Goal: Task Accomplishment & Management: Manage account settings

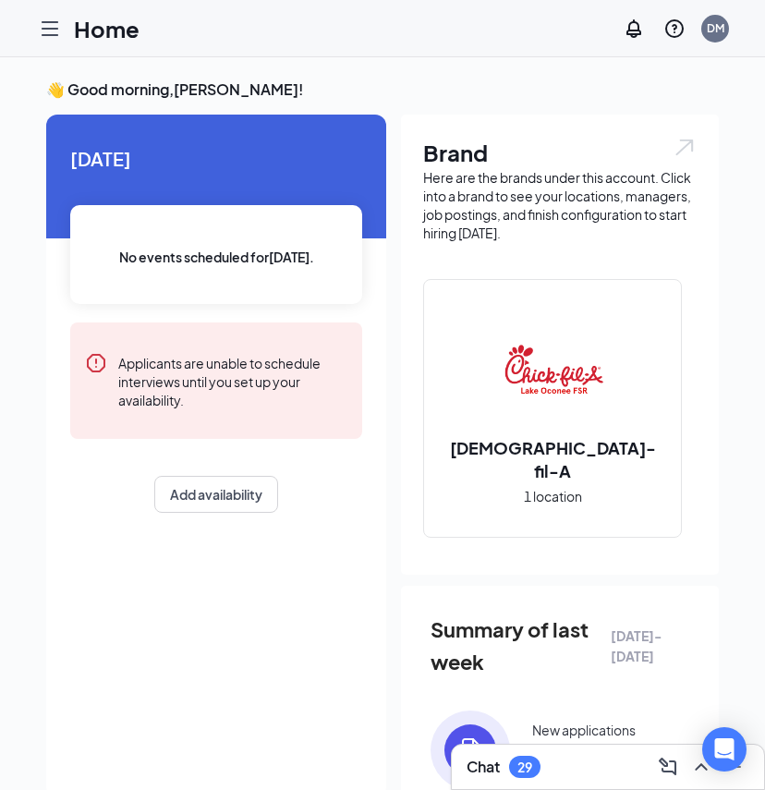
click at [46, 33] on icon "Hamburger" at bounding box center [50, 29] width 22 height 22
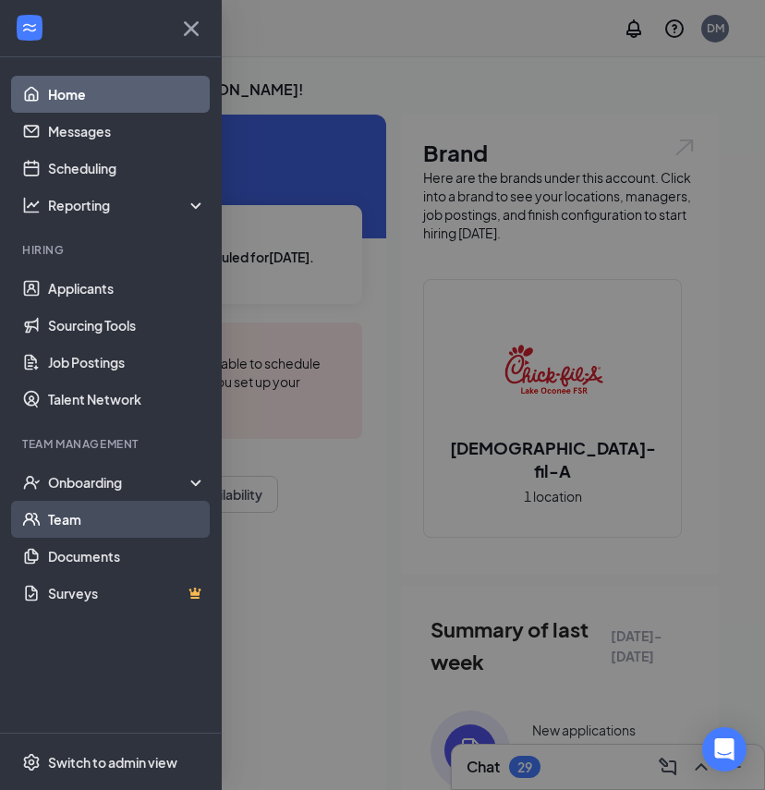
click at [98, 524] on link "Team" at bounding box center [127, 519] width 158 height 37
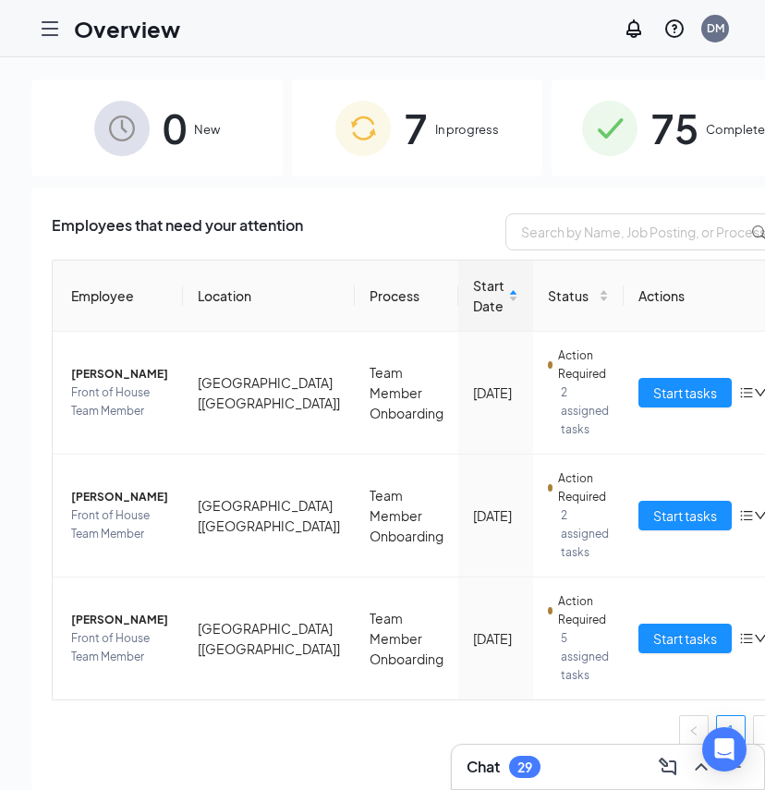
click at [458, 140] on div "7 In progress" at bounding box center [417, 127] width 251 height 97
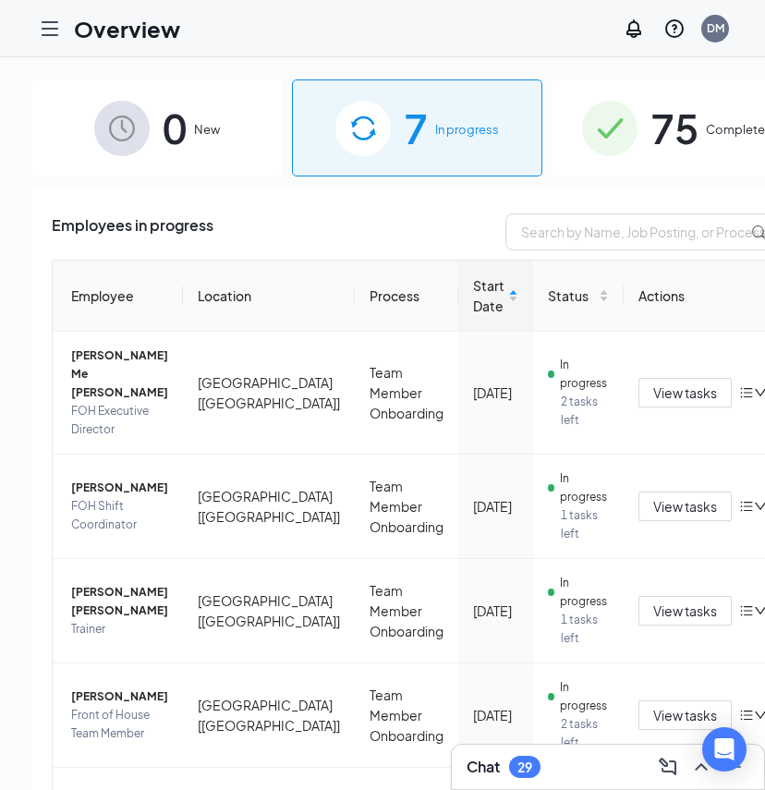
click at [650, 127] on span "75" at bounding box center [674, 128] width 48 height 64
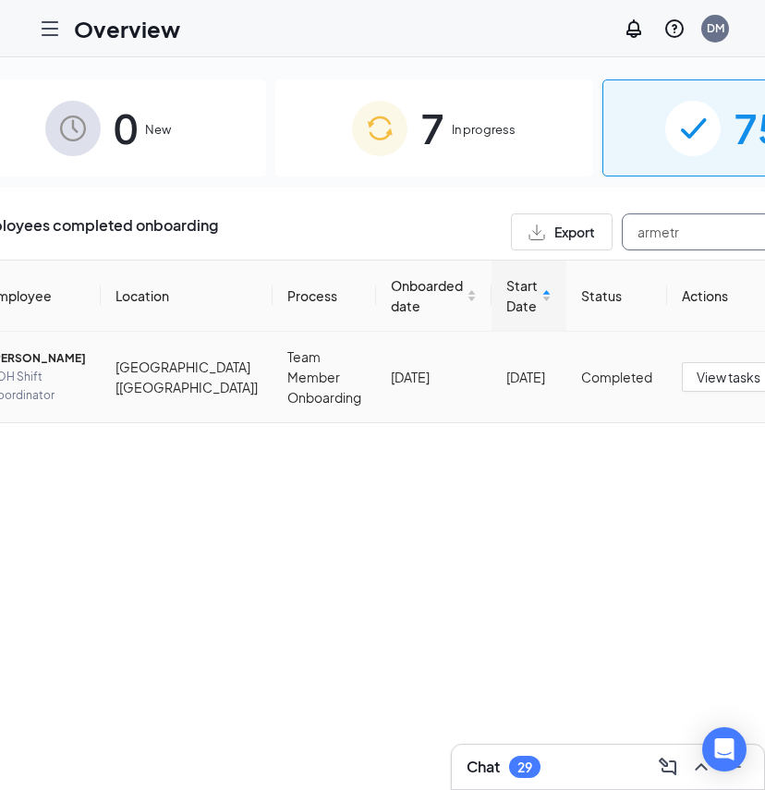
scroll to position [0, 118]
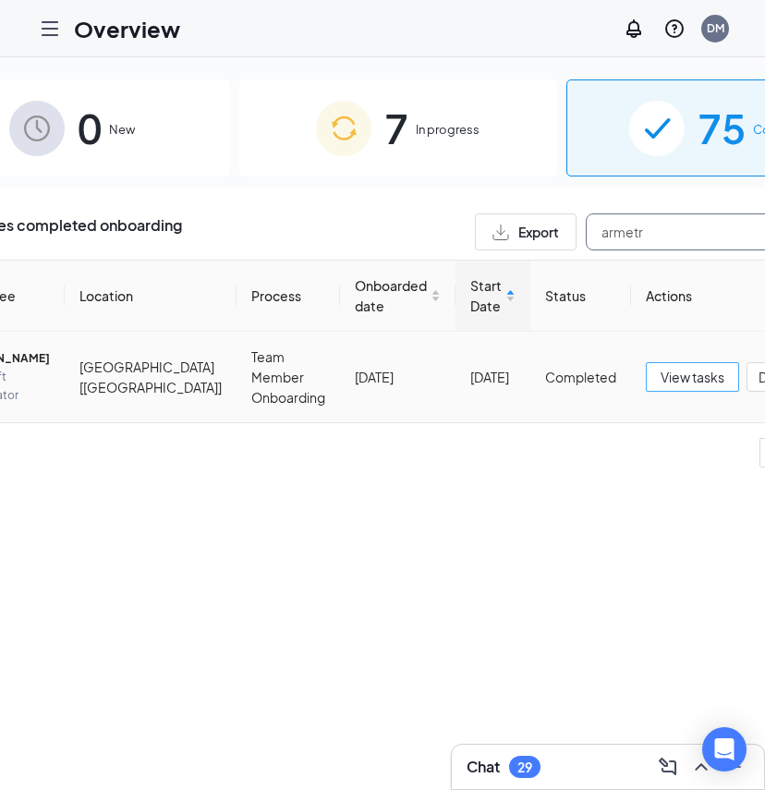
type input "armetr"
click at [660, 381] on span "View tasks" at bounding box center [692, 377] width 64 height 20
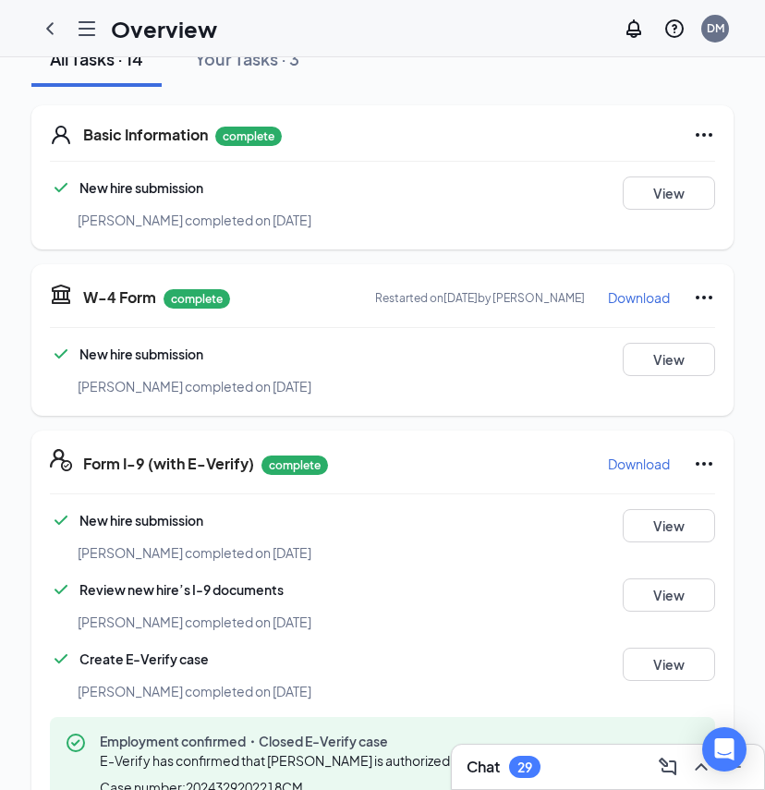
scroll to position [248, 0]
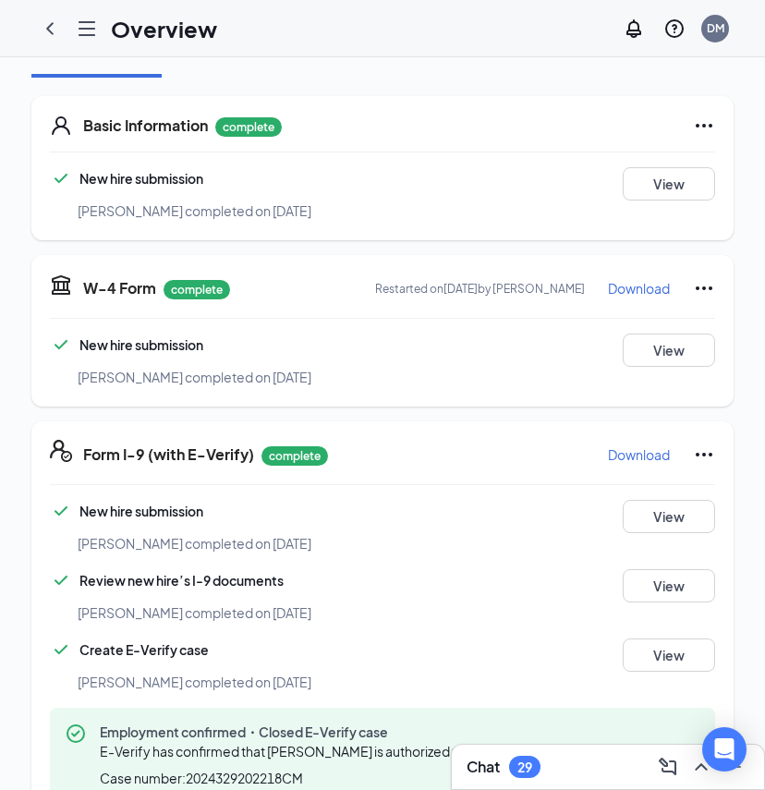
click at [698, 290] on icon "Ellipses" at bounding box center [704, 288] width 22 height 22
click at [677, 328] on span "Restart" at bounding box center [668, 326] width 44 height 18
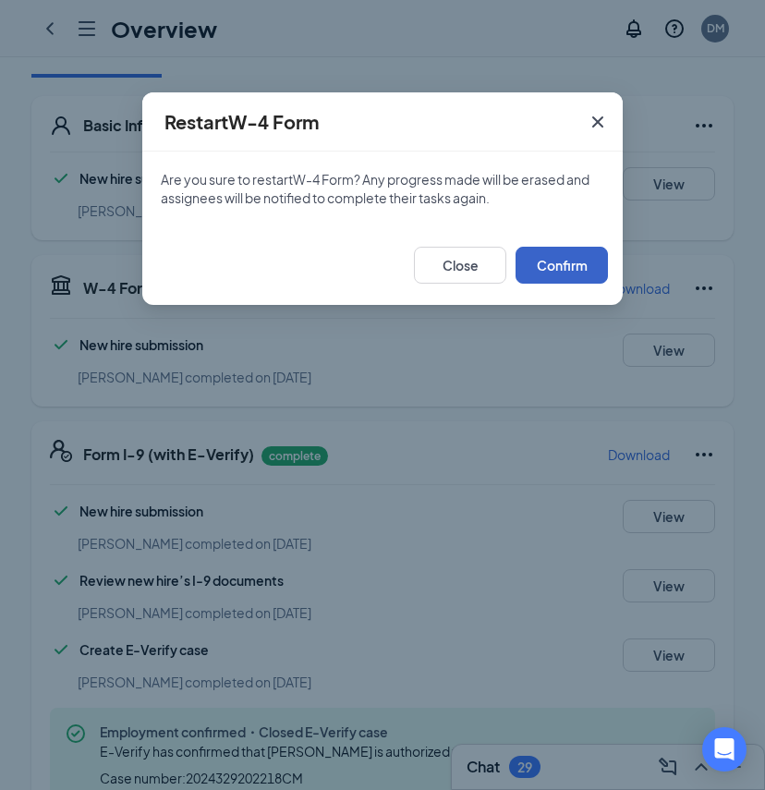
click at [564, 256] on button "Confirm" at bounding box center [561, 265] width 92 height 37
